Goal: Obtain resource: Obtain resource

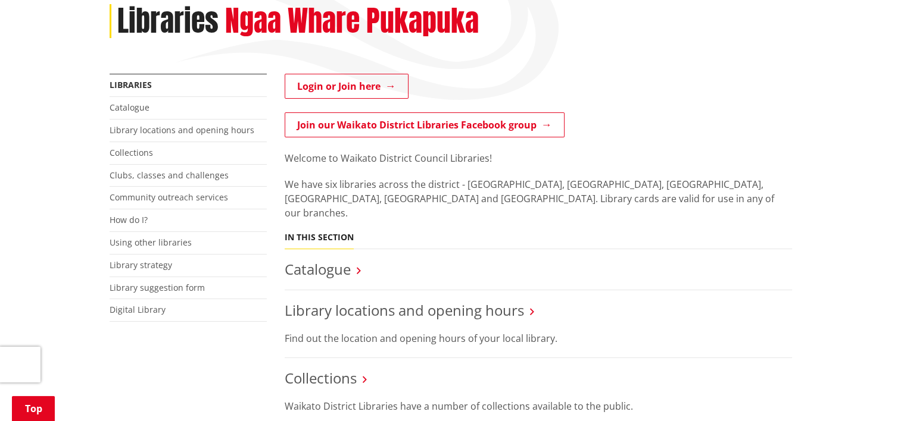
scroll to position [166, 0]
click at [155, 311] on link "Digital Library" at bounding box center [138, 310] width 56 height 11
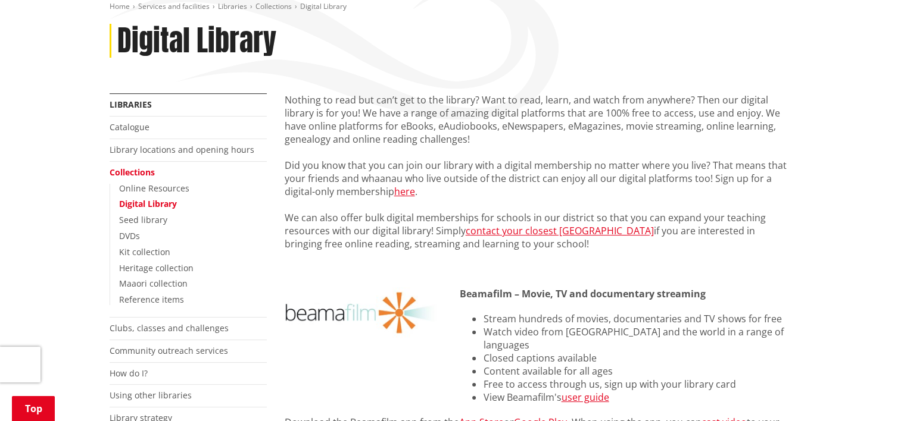
scroll to position [152, 0]
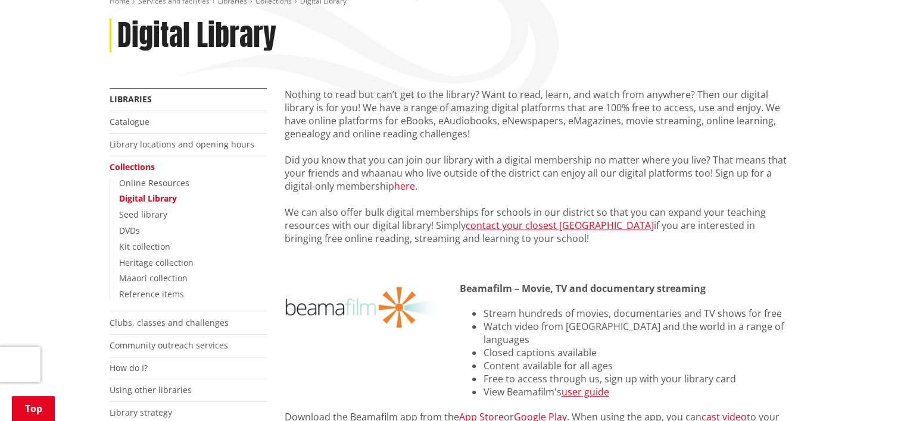
click at [405, 185] on link "here" at bounding box center [404, 186] width 21 height 13
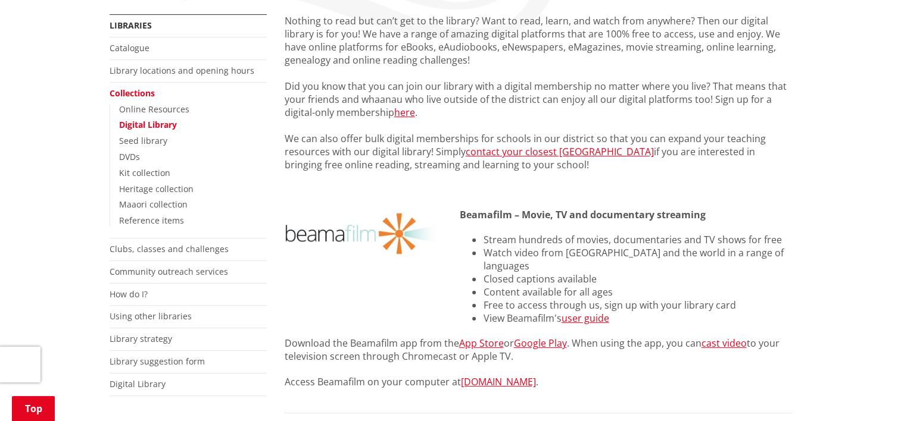
scroll to position [227, 0]
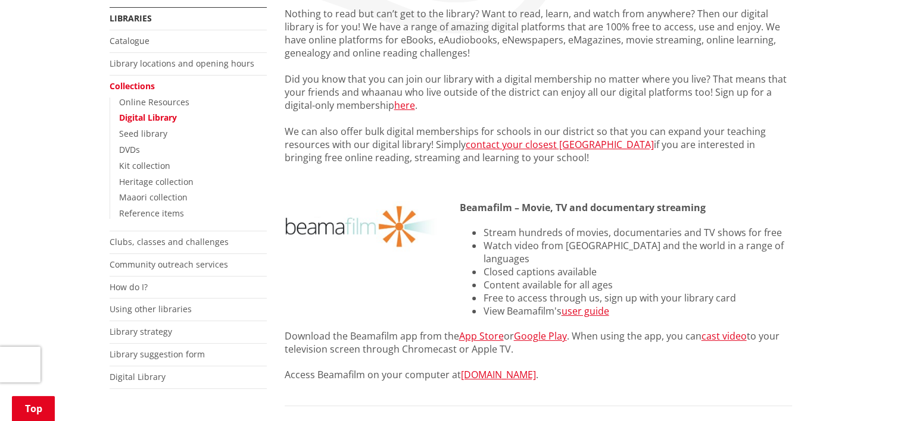
scroll to position [215, 0]
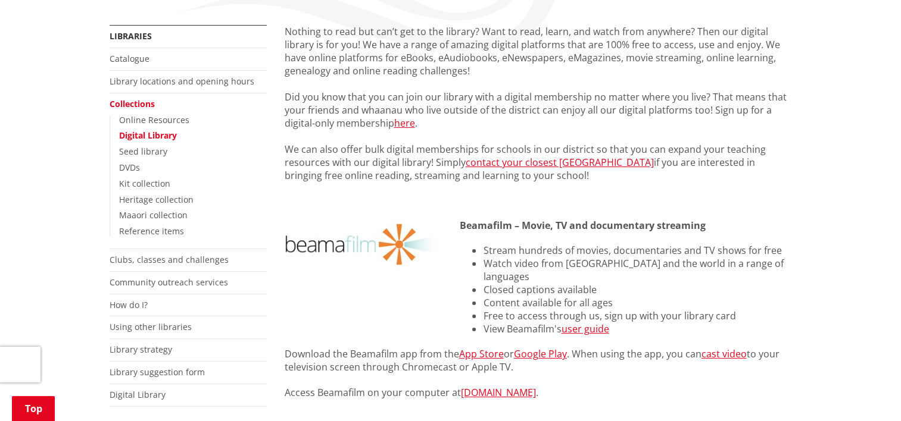
drag, startPoint x: 807, startPoint y: 0, endPoint x: 829, endPoint y: 83, distance: 86.2
click at [404, 121] on link "here" at bounding box center [404, 123] width 21 height 13
